Goal: Transaction & Acquisition: Book appointment/travel/reservation

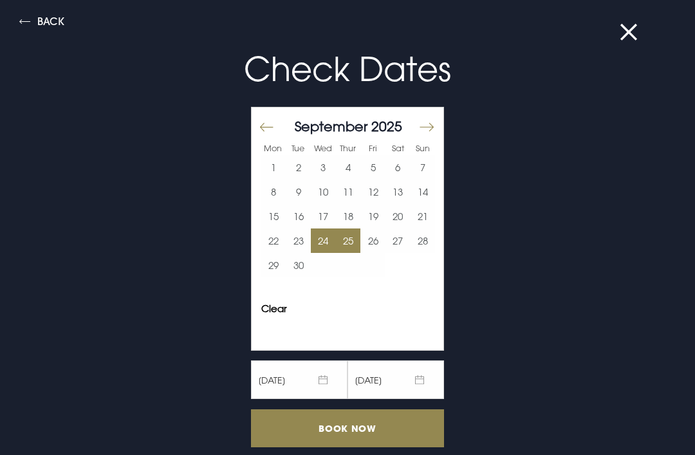
click at [353, 434] on input "Book Now" at bounding box center [347, 428] width 193 height 38
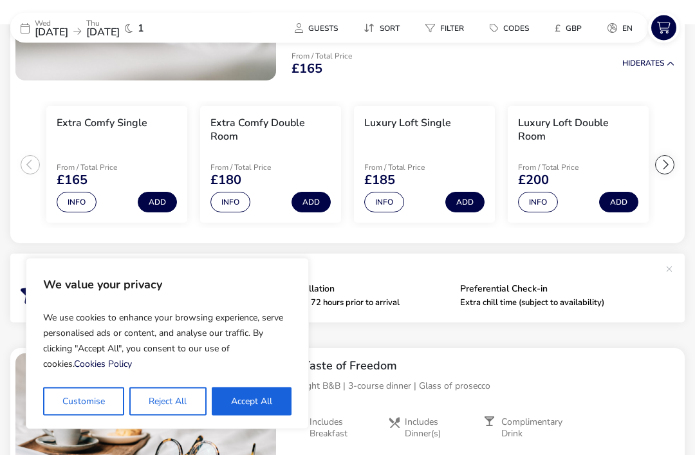
scroll to position [256, 0]
click at [172, 416] on button "Reject All" at bounding box center [167, 401] width 77 height 28
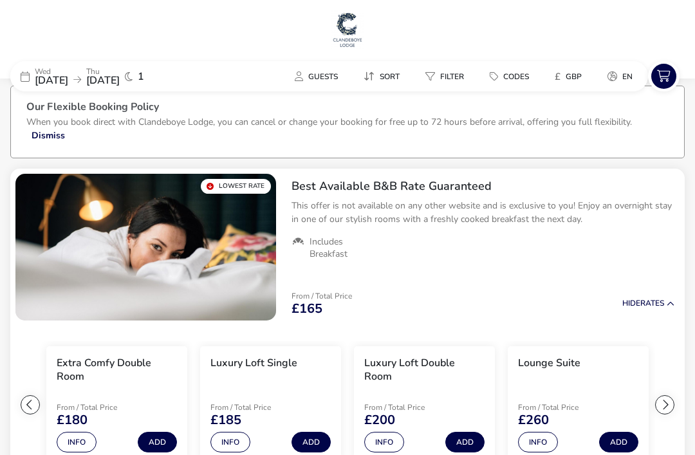
scroll to position [0, 0]
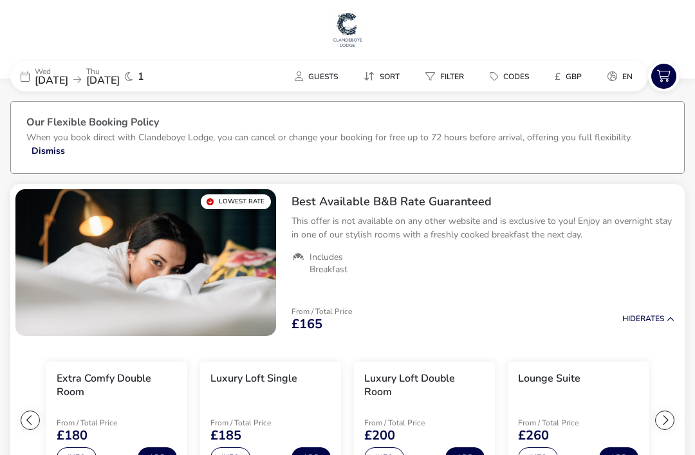
click at [311, 82] on span "Guests" at bounding box center [323, 76] width 30 height 10
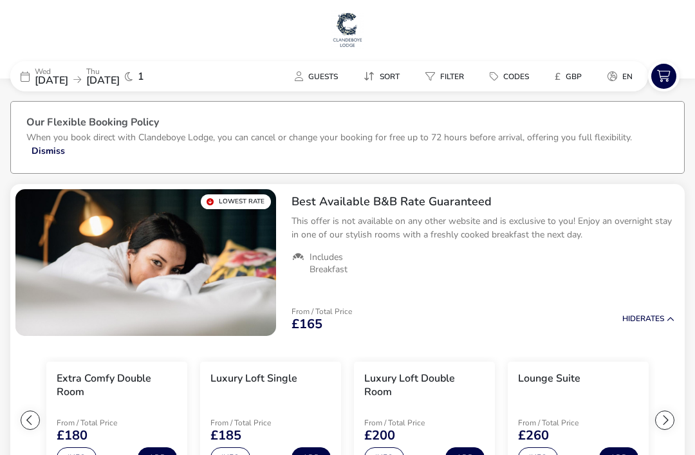
click at [315, 71] on span "Guests" at bounding box center [323, 76] width 30 height 10
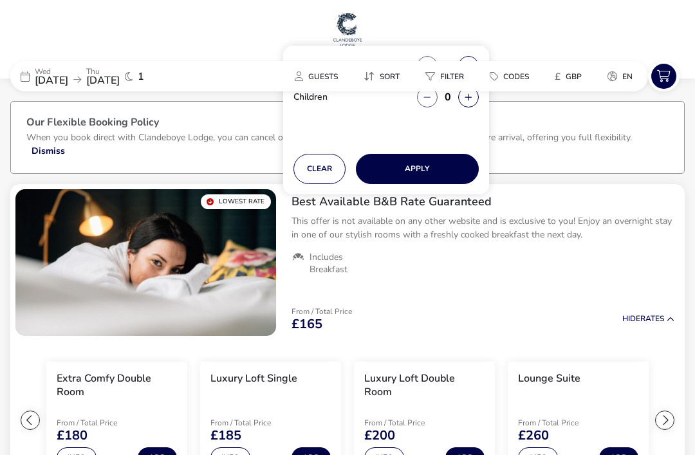
click at [467, 46] on div "Adult 0 Children 0" at bounding box center [386, 95] width 206 height 98
click at [463, 48] on div "Adult 0 Children 0" at bounding box center [386, 95] width 206 height 98
click at [468, 57] on div "Wed 24 Sep 2025 Thu 25 Sep 2025 1 Guests Sort Filter Codes £ GBP en" at bounding box center [347, 69] width 675 height 43
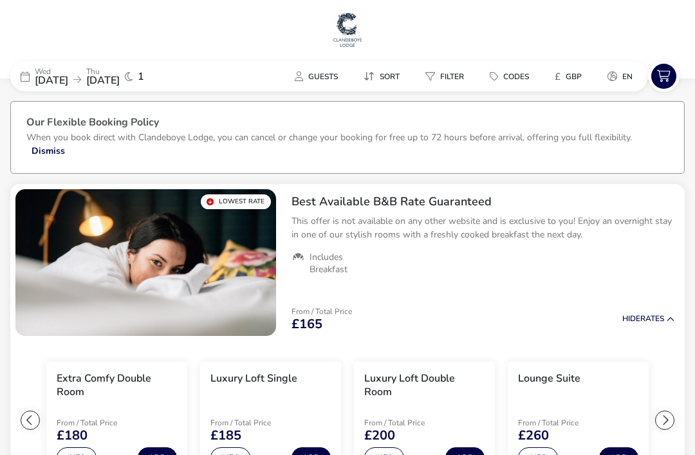
click at [327, 74] on span "Guests" at bounding box center [323, 76] width 30 height 10
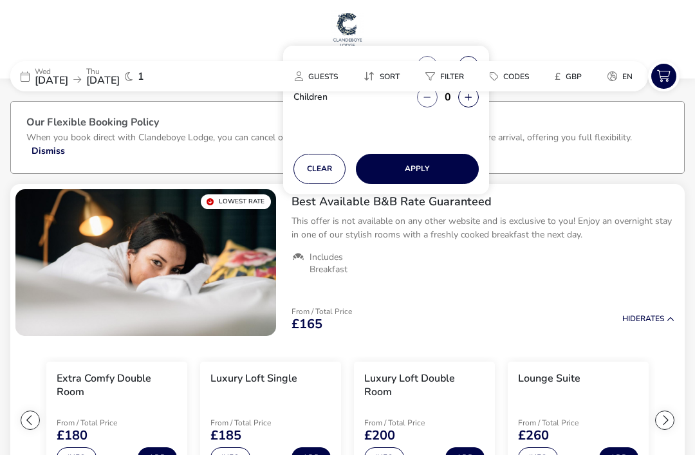
click at [464, 68] on button "Filter" at bounding box center [444, 76] width 59 height 19
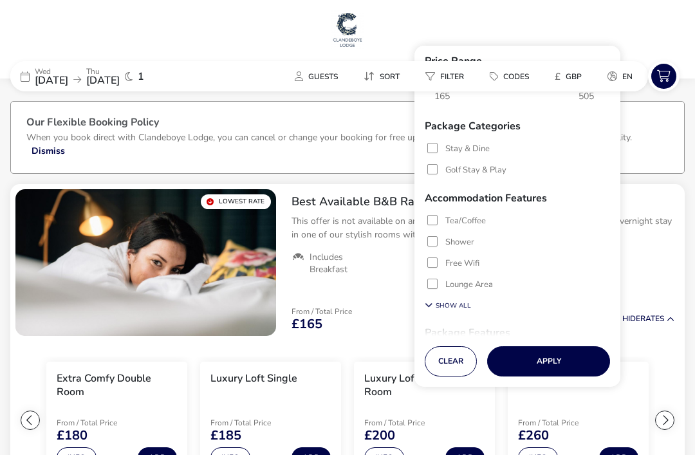
click at [335, 77] on span "Guests" at bounding box center [323, 76] width 30 height 10
